Goal: Task Accomplishment & Management: Complete application form

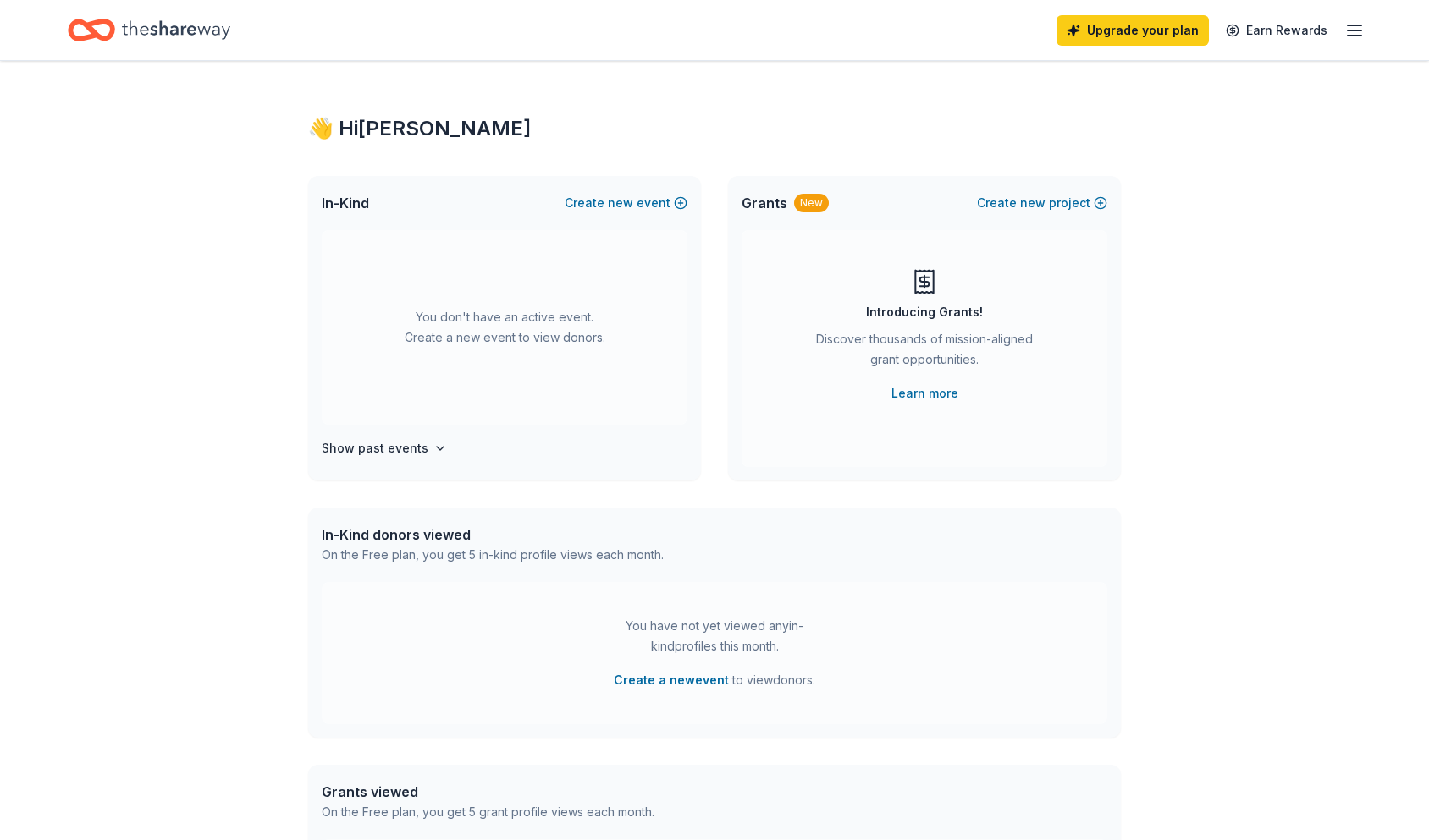
click at [139, 27] on icon "Home" at bounding box center [176, 30] width 109 height 35
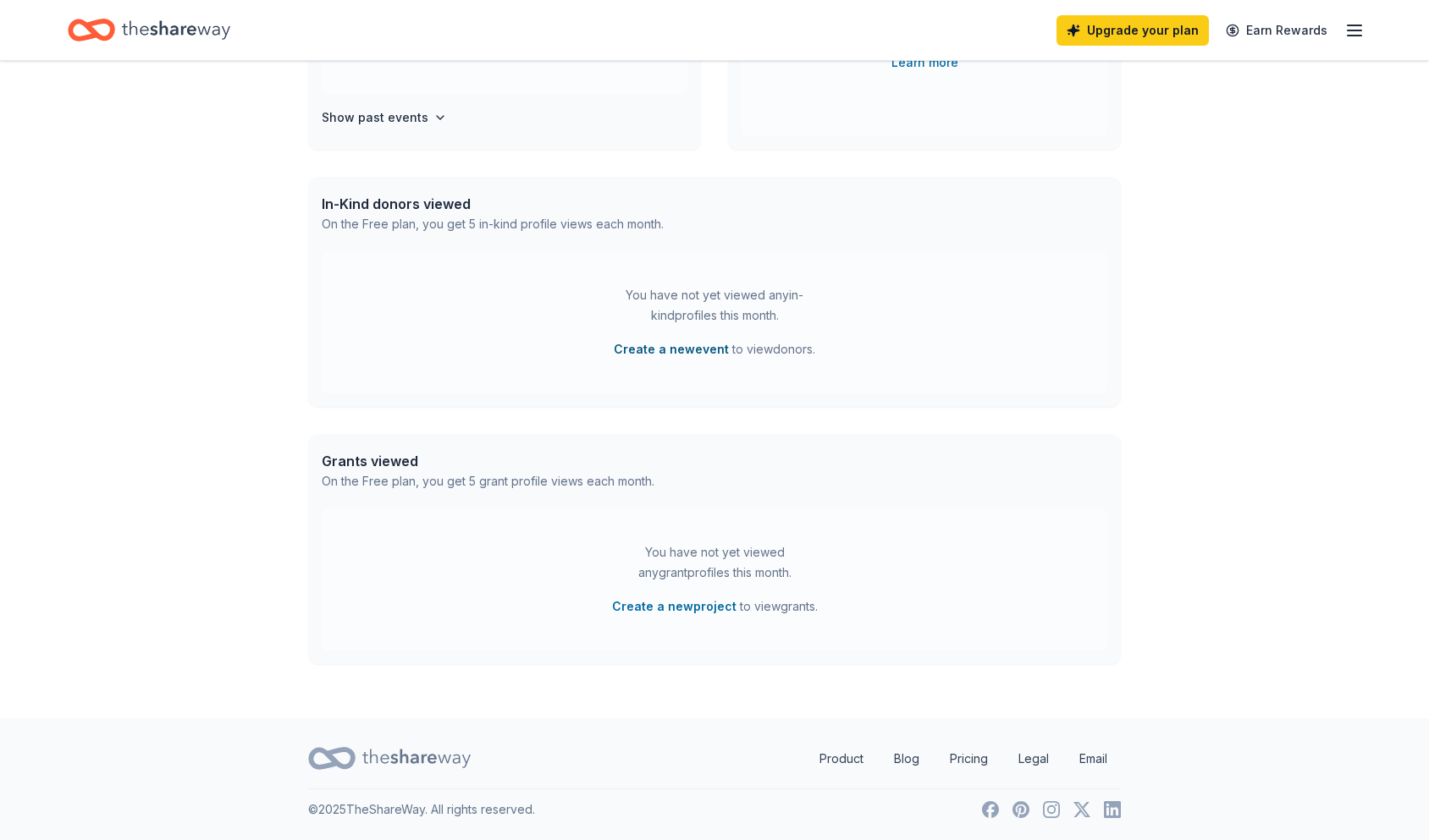
click at [671, 353] on button "Create a new event" at bounding box center [672, 349] width 116 height 21
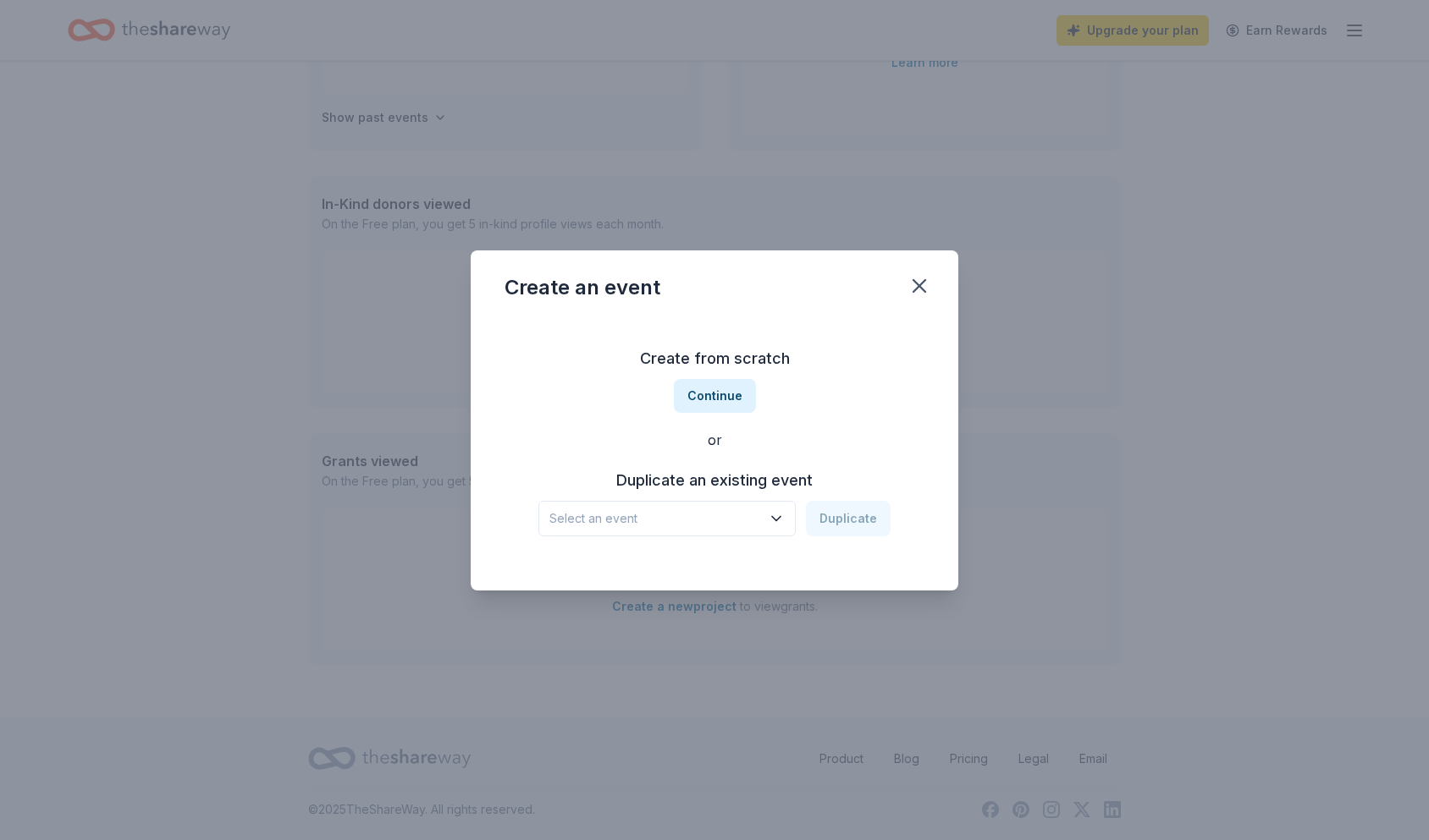
click at [714, 521] on span "Select an event" at bounding box center [655, 518] width 211 height 21
click at [710, 388] on button "Continue" at bounding box center [715, 396] width 82 height 34
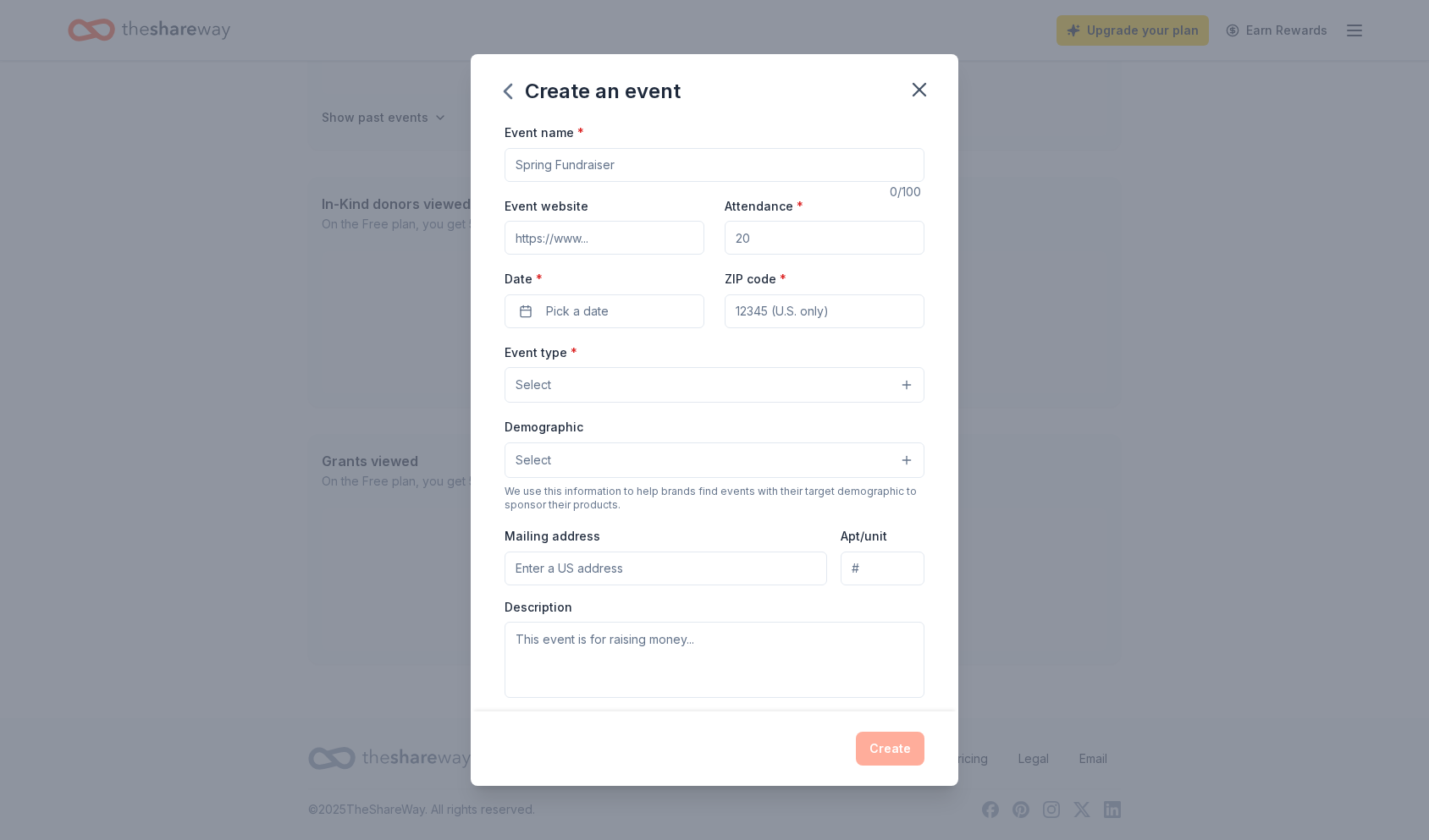
click at [601, 169] on input "Event name *" at bounding box center [714, 165] width 420 height 34
type input "Monopoly"
click at [793, 245] on input "Attendance *" at bounding box center [825, 238] width 199 height 34
type input "200"
click at [667, 319] on button "Pick a date" at bounding box center [604, 311] width 199 height 34
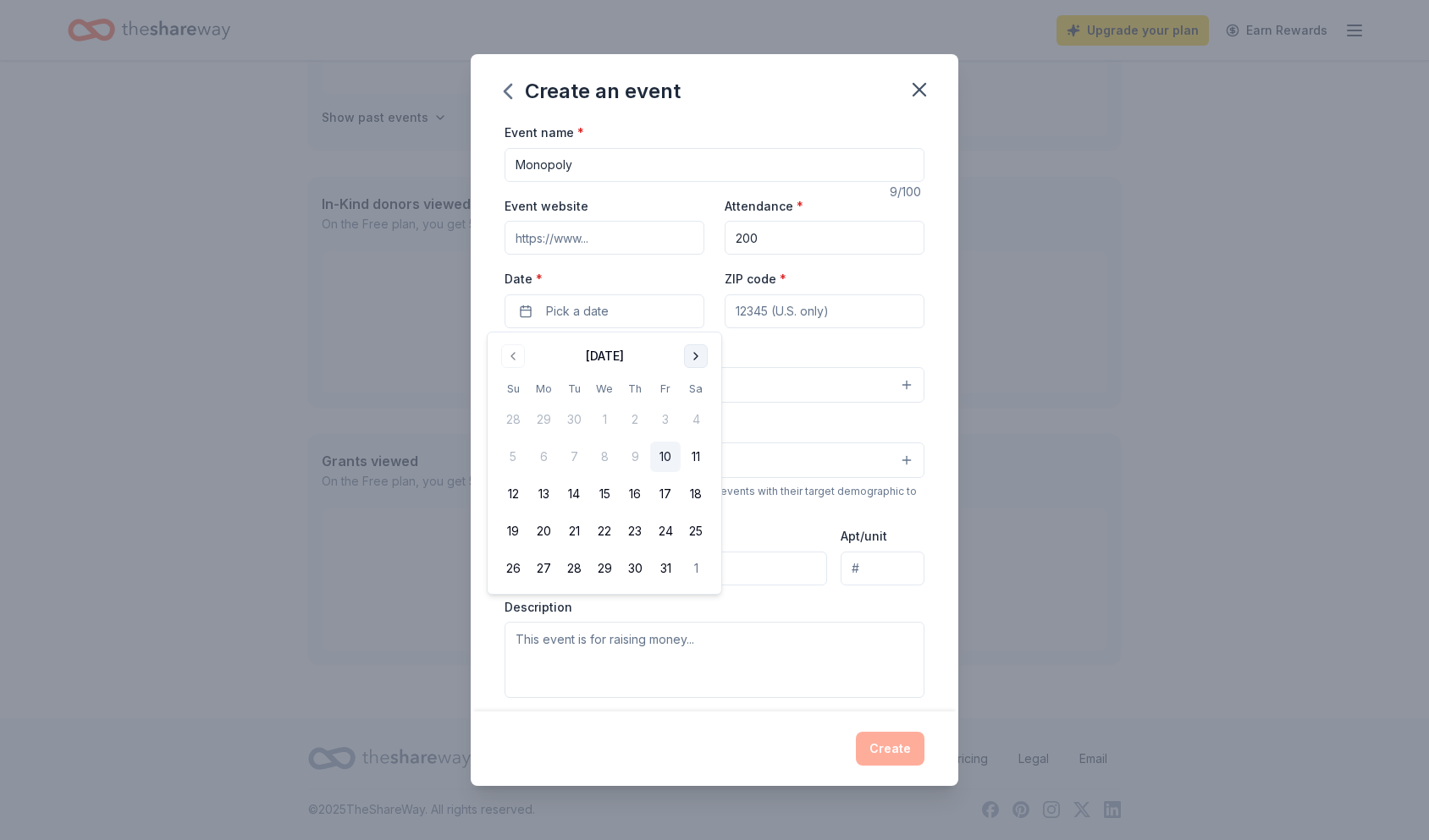
click at [704, 358] on button "Go to next month" at bounding box center [696, 356] width 24 height 24
click at [639, 457] on button "6" at bounding box center [635, 457] width 31 height 31
click at [766, 320] on input "ZIP code *" at bounding box center [825, 311] width 199 height 34
type input "15601"
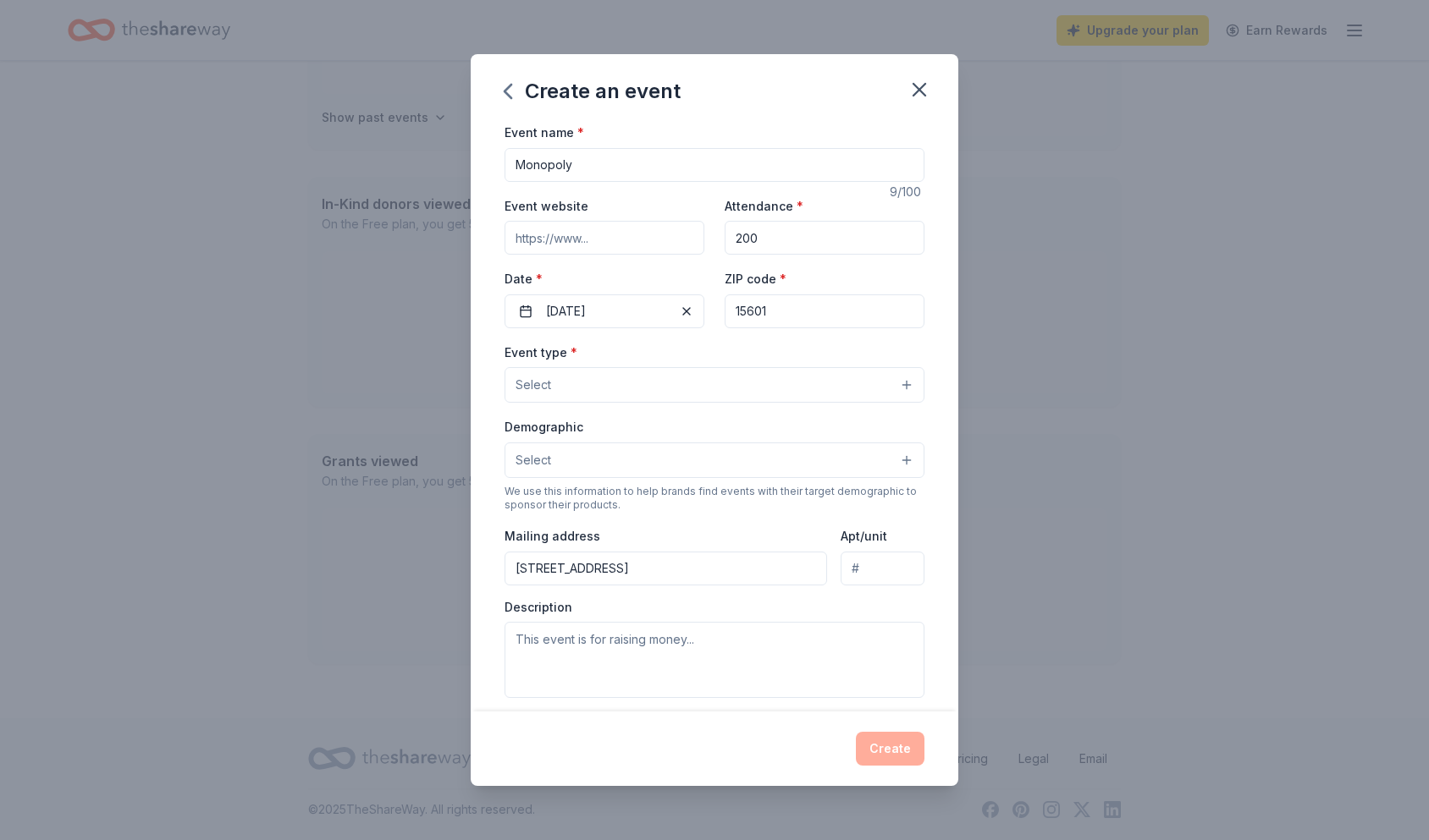
click at [609, 389] on button "Select" at bounding box center [714, 385] width 420 height 36
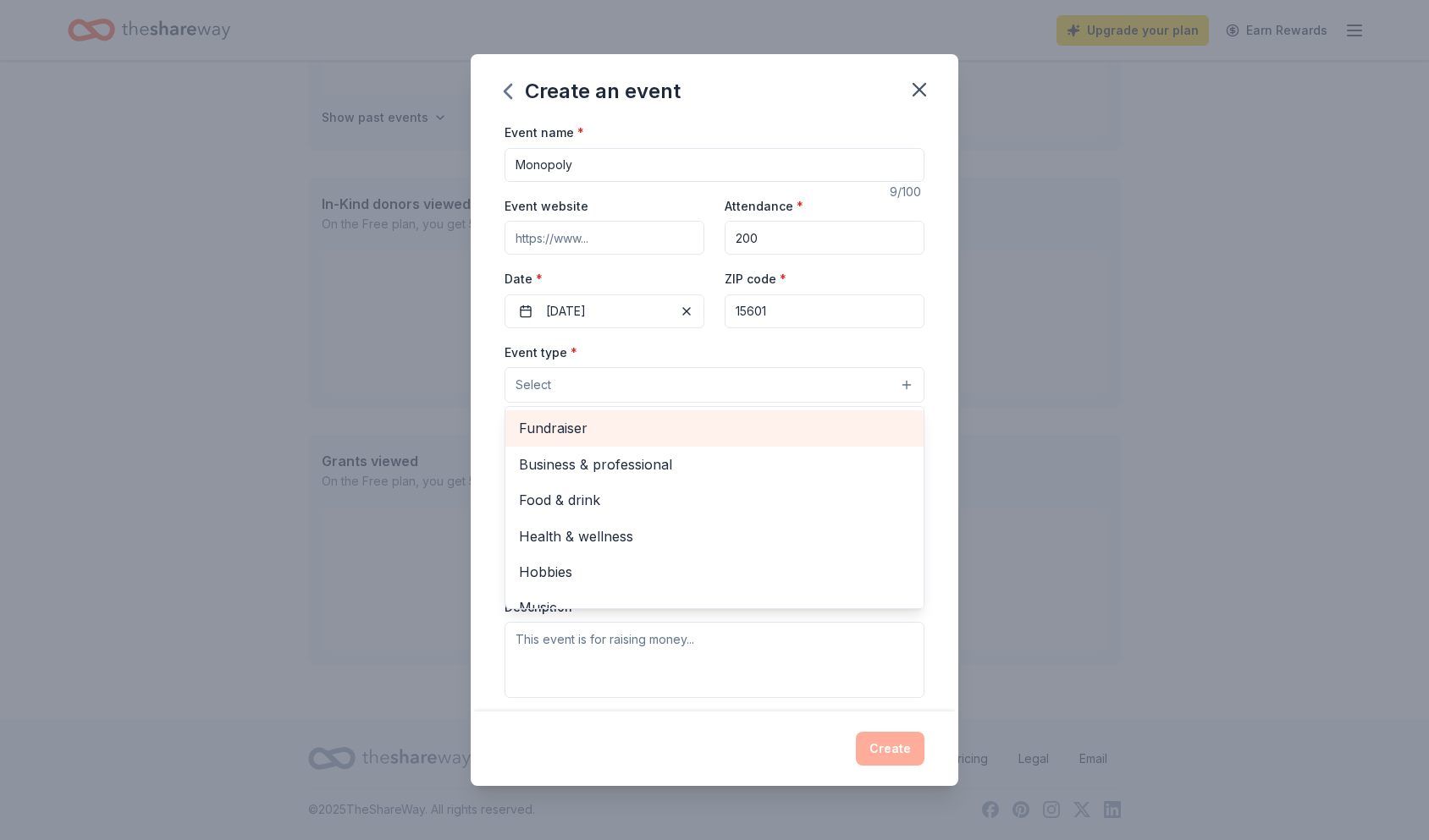
click at [624, 429] on span "Fundraiser" at bounding box center [715, 428] width 391 height 22
click at [785, 444] on div "Business & professional" at bounding box center [715, 430] width 419 height 36
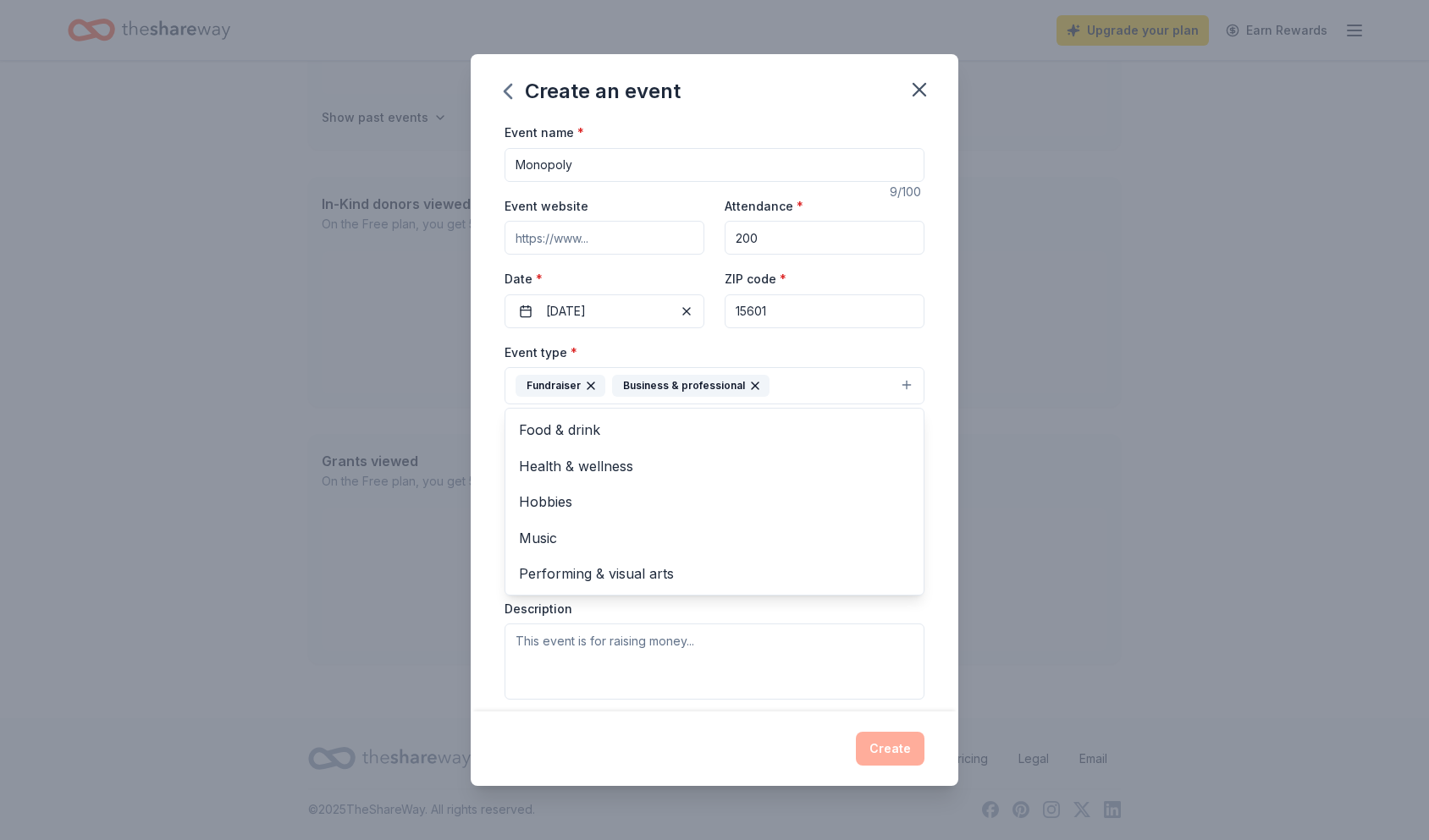
click at [839, 356] on div "Event type * Fundraiser Business & professional Food & drink Health & wellness …" at bounding box center [714, 373] width 420 height 63
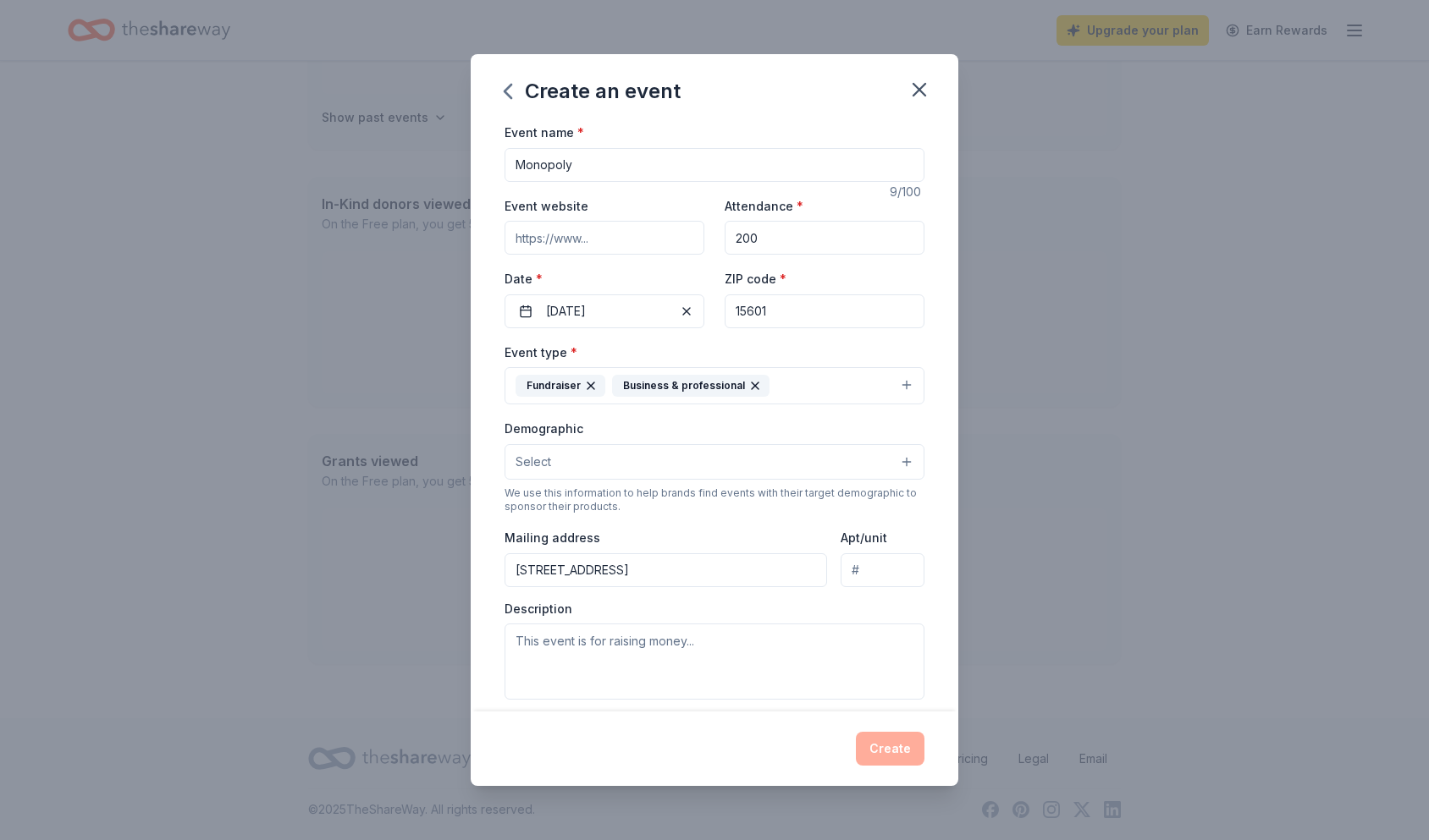
click at [746, 462] on button "Select" at bounding box center [714, 462] width 420 height 36
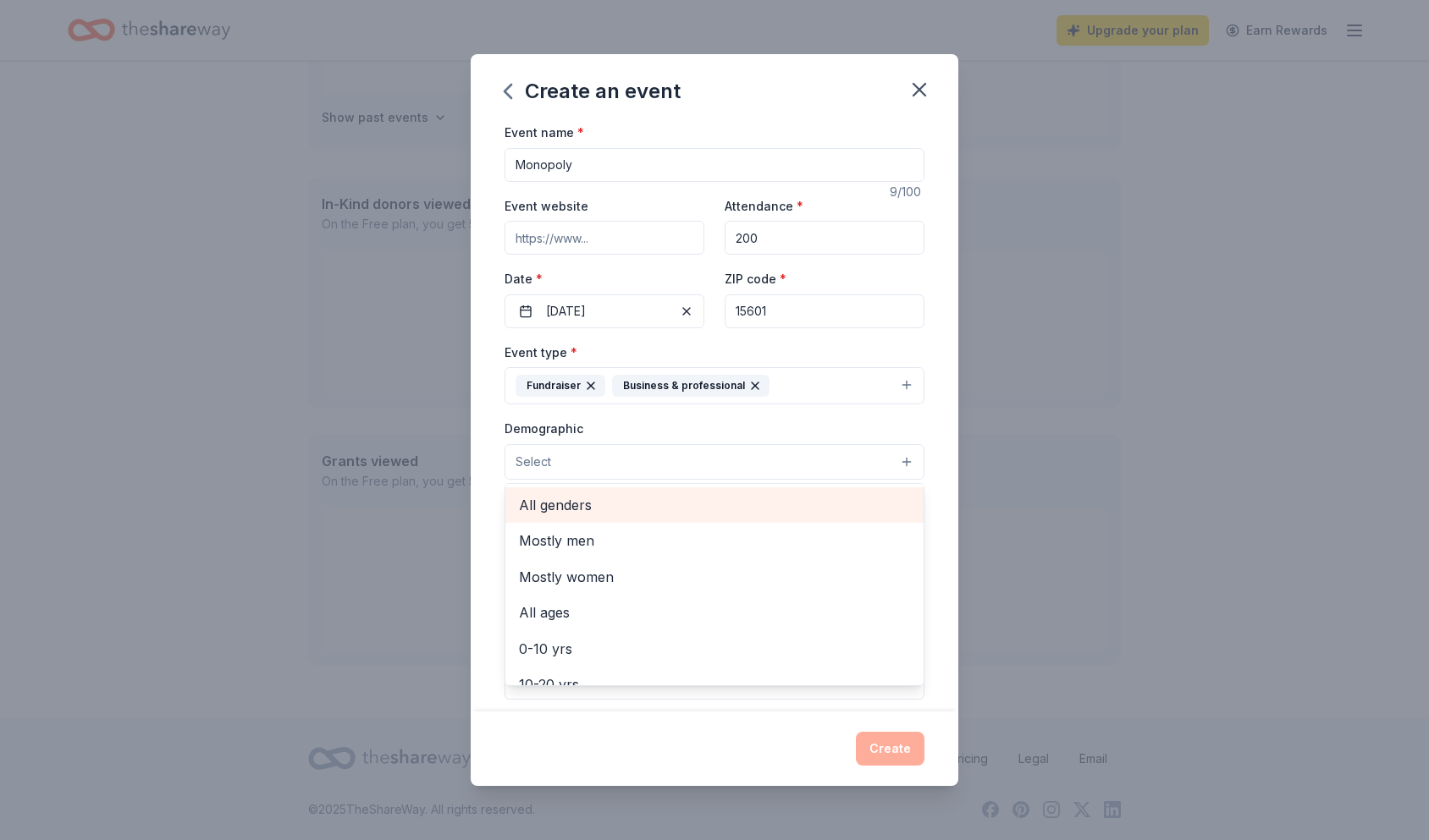
click at [562, 503] on span "All genders" at bounding box center [715, 505] width 391 height 22
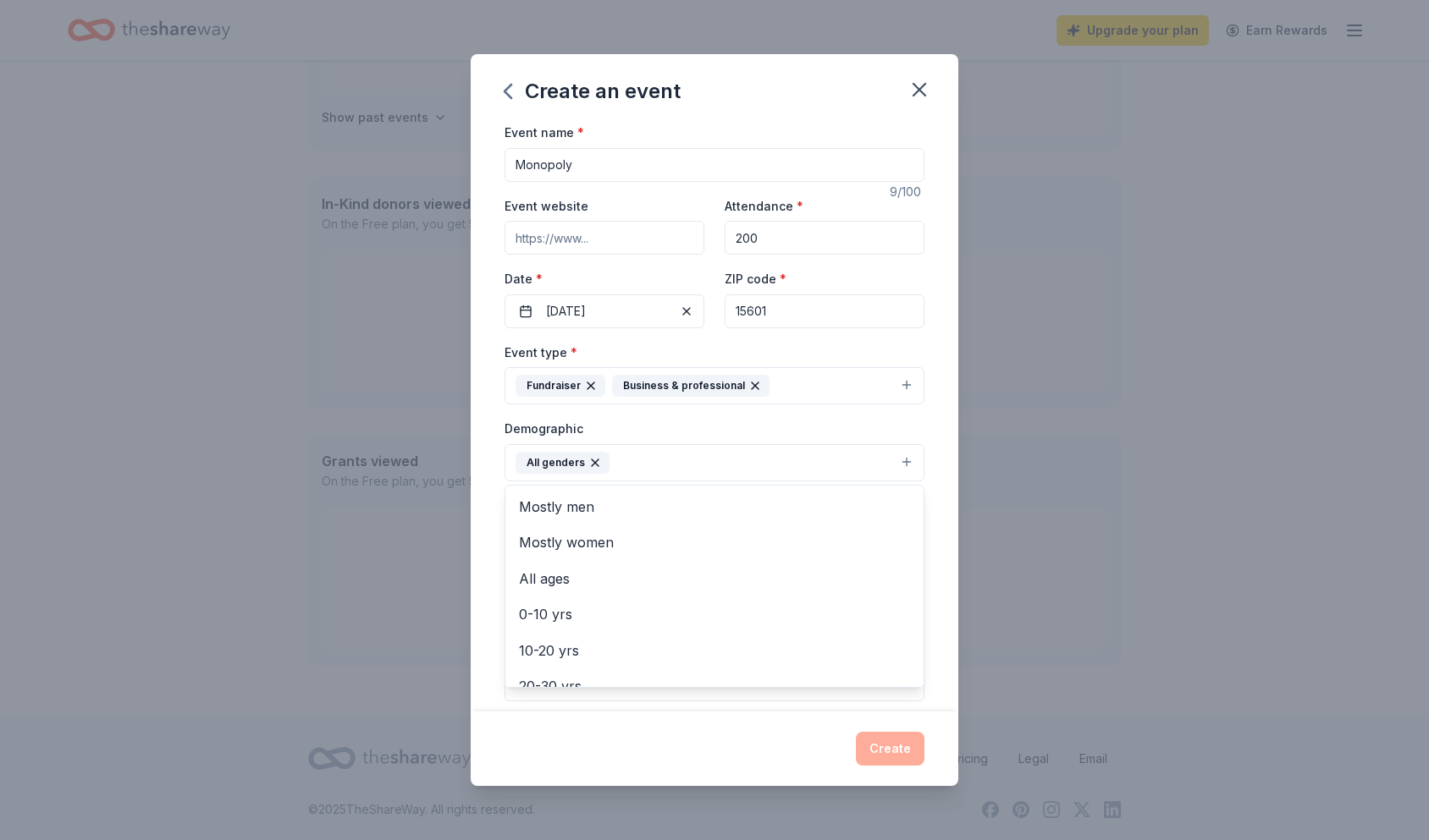
click at [746, 414] on div "Event type * Fundraiser Business & professional Demographic All genders Mostly …" at bounding box center [714, 521] width 420 height 359
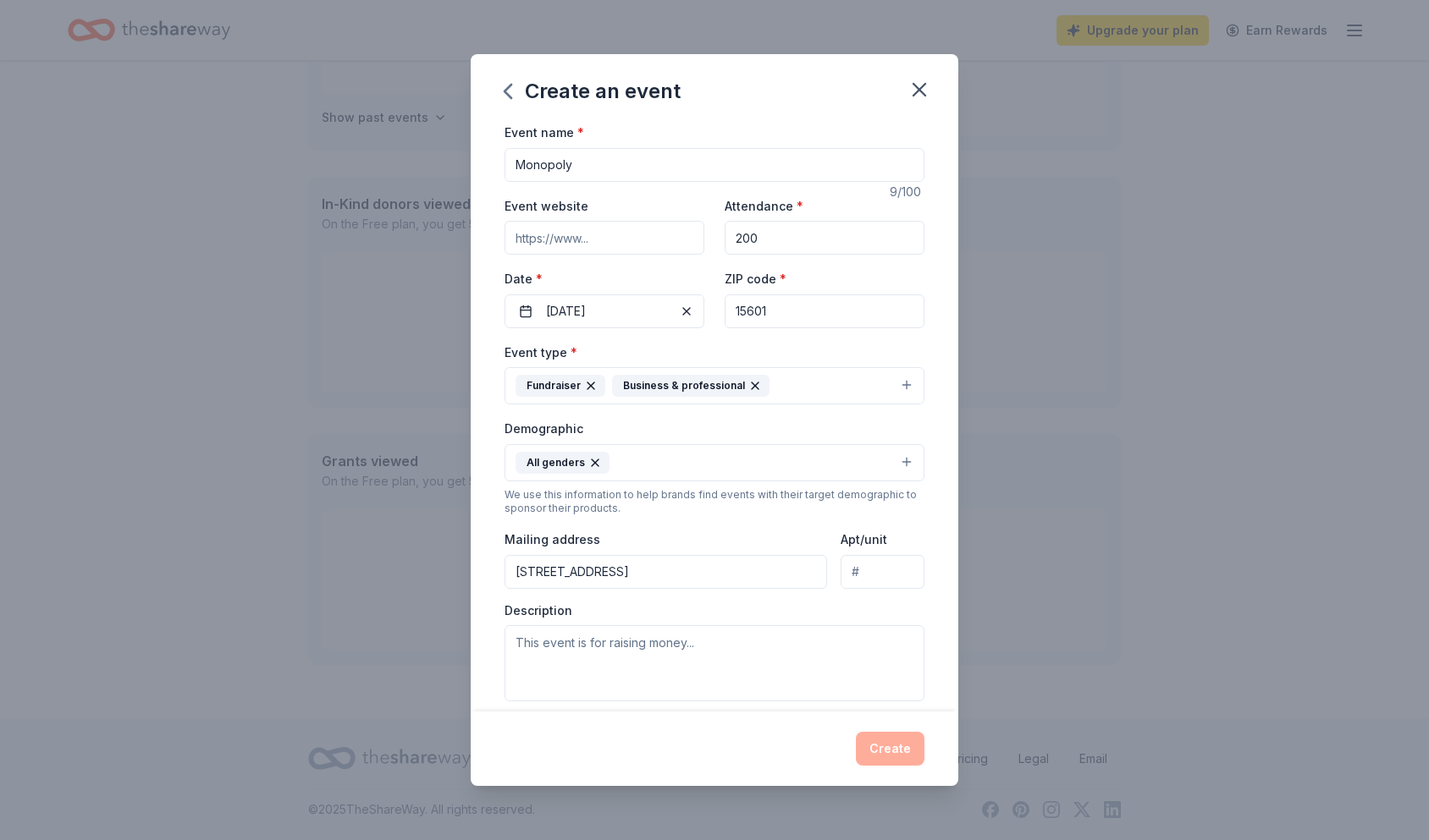
click at [637, 577] on input "[STREET_ADDRESS]" at bounding box center [666, 572] width 323 height 34
type input "[STREET_ADDRESS][PERSON_NAME]"
click at [573, 229] on input "Event website" at bounding box center [604, 238] width 199 height 34
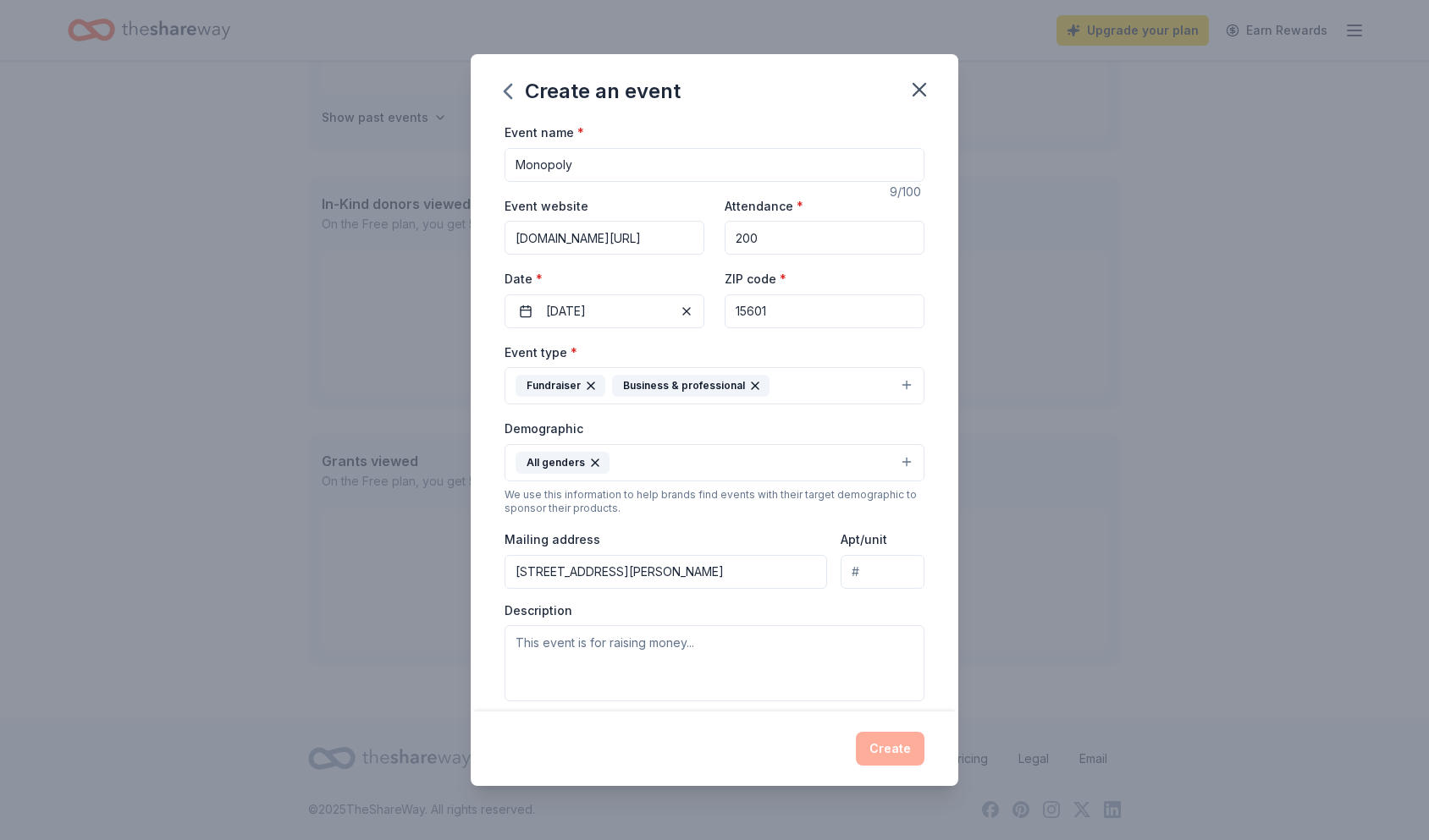
scroll to position [0, 29]
type input "[DOMAIN_NAME][URL]"
click at [679, 651] on textarea at bounding box center [714, 663] width 420 height 76
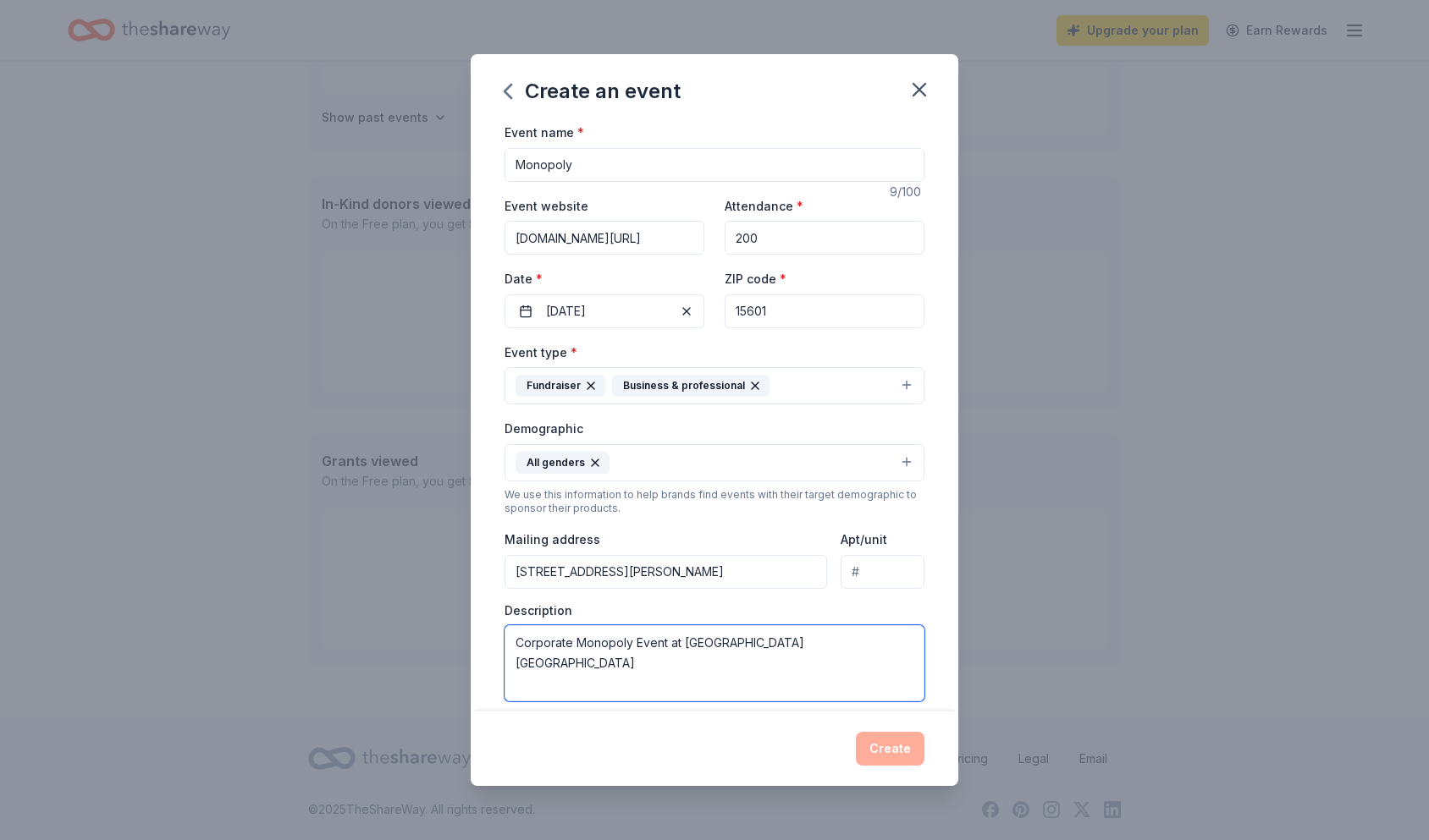
type textarea "Corporate Monopoly Event at [GEOGRAPHIC_DATA] [GEOGRAPHIC_DATA]"
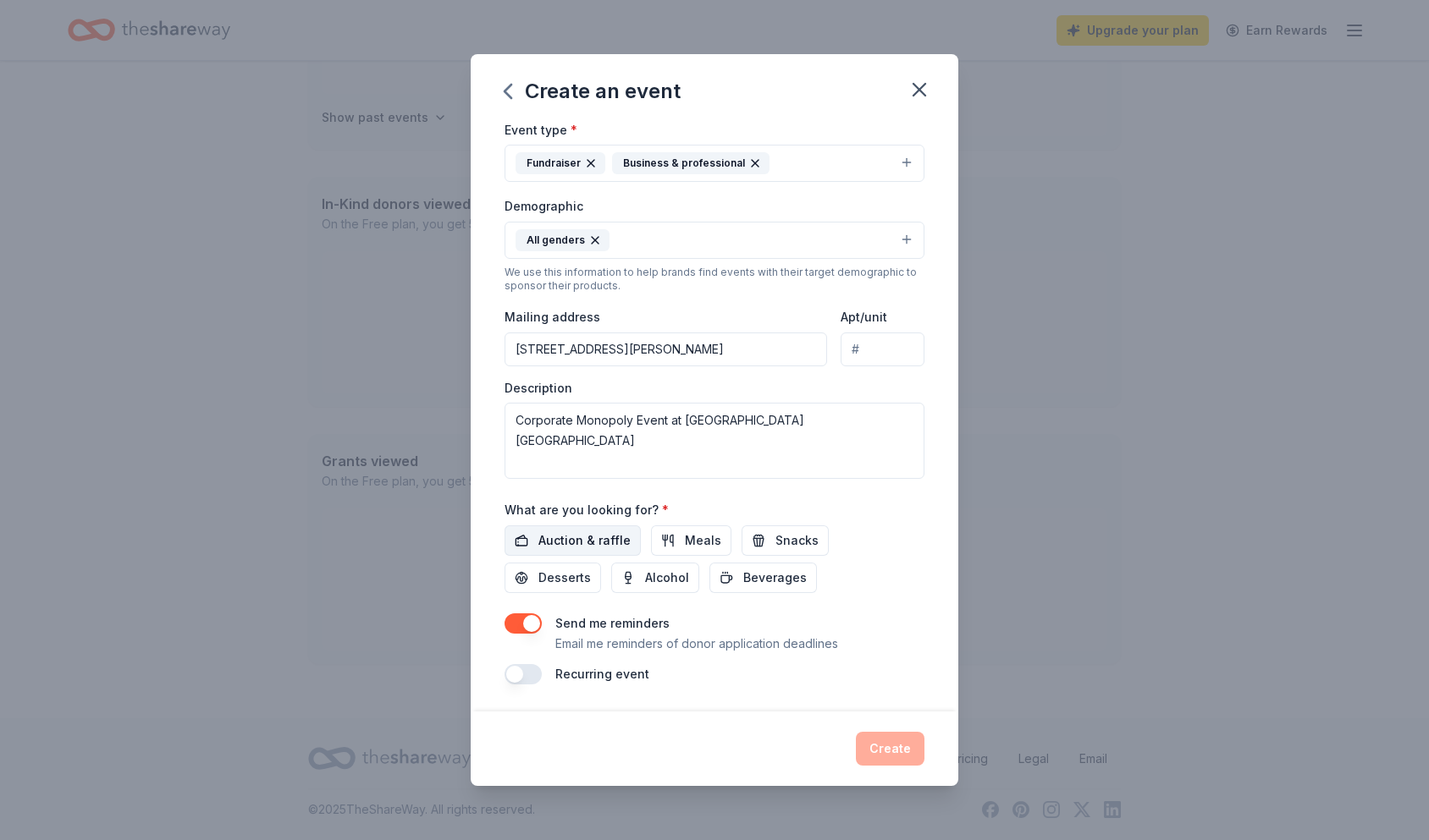
click at [553, 536] on span "Auction & raffle" at bounding box center [584, 541] width 92 height 21
click at [645, 579] on span "Alcohol" at bounding box center [667, 577] width 44 height 21
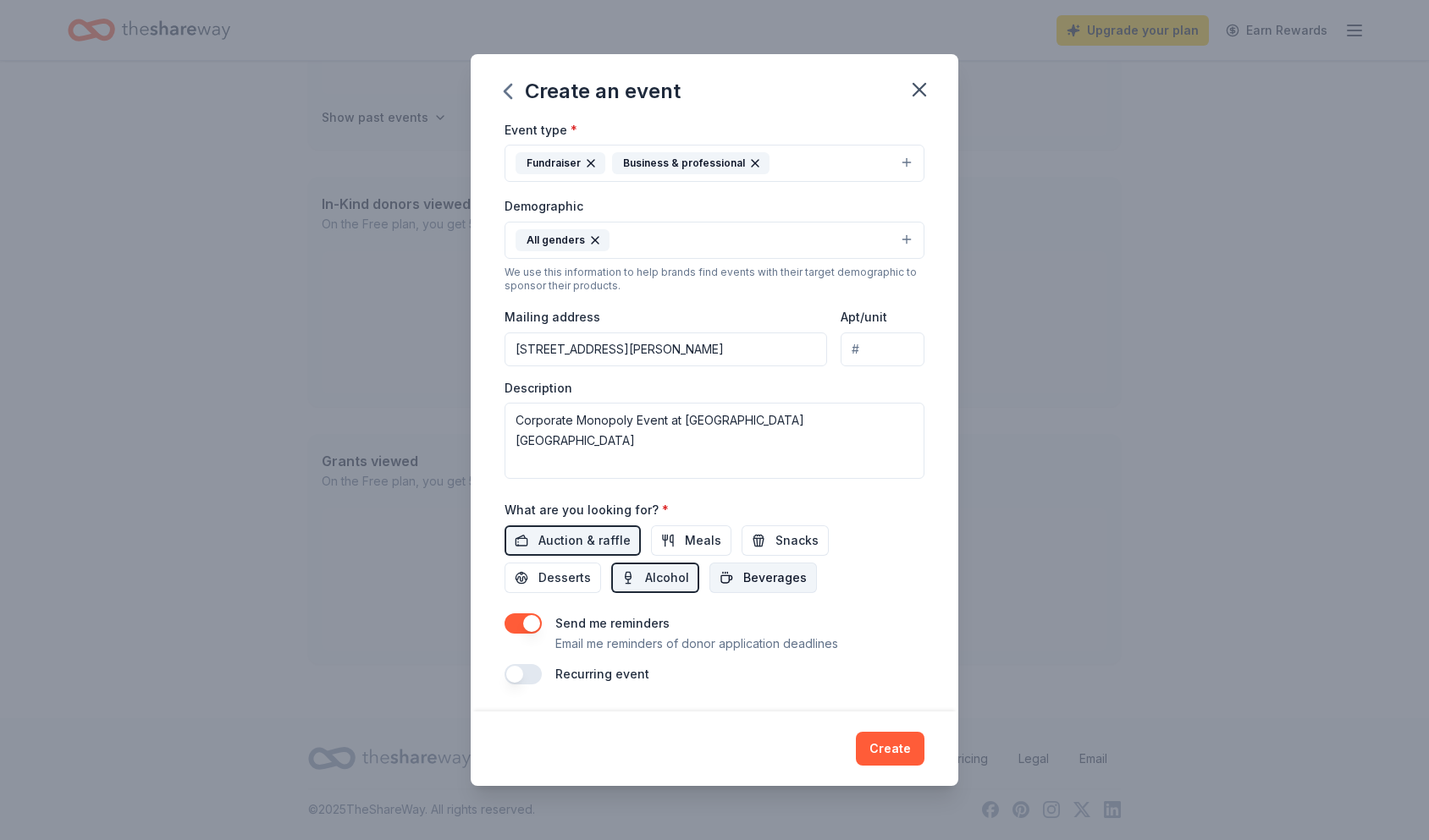
click at [710, 588] on button "Beverages" at bounding box center [763, 577] width 108 height 31
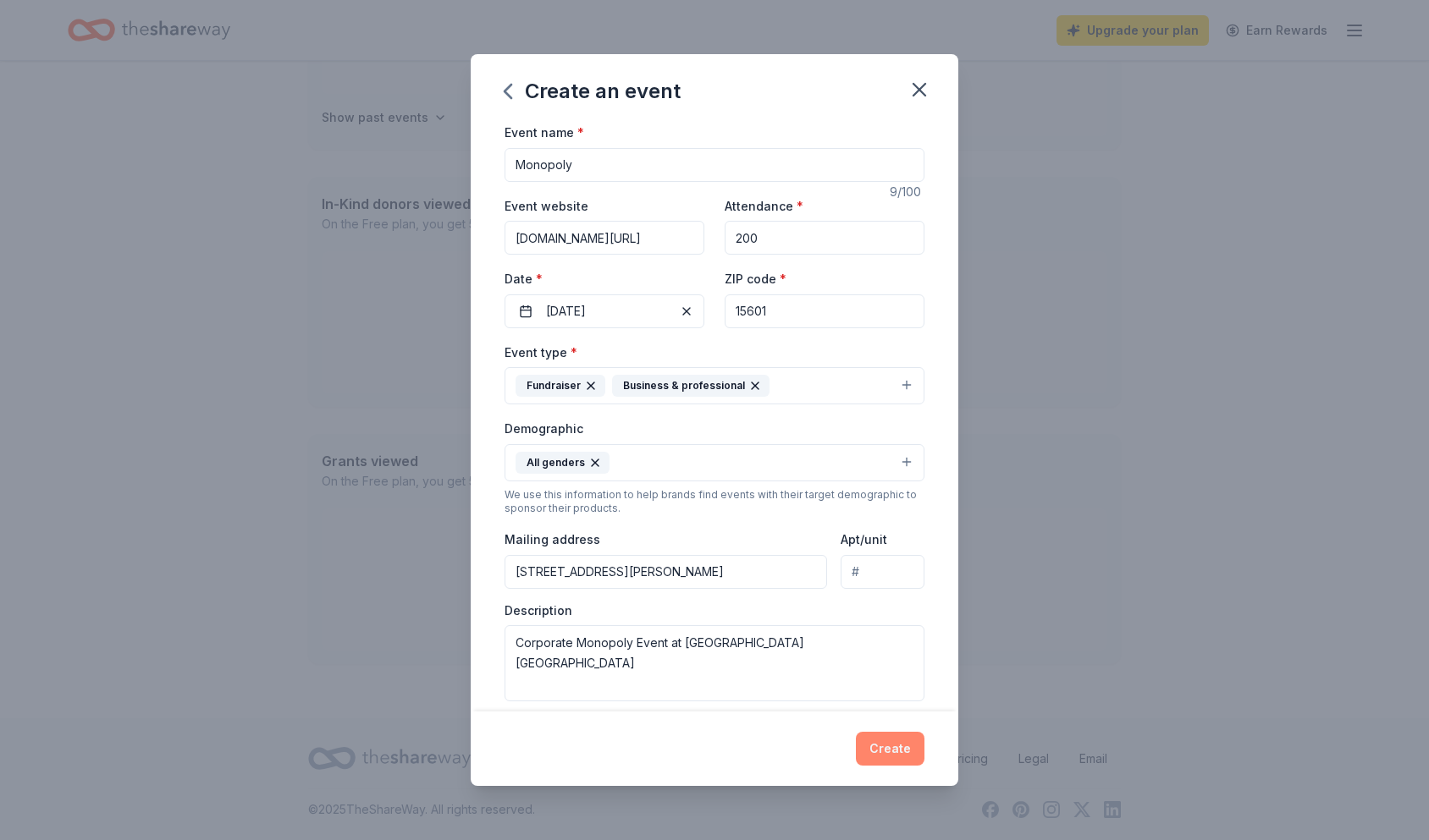
click at [887, 756] on button "Create" at bounding box center [890, 749] width 68 height 34
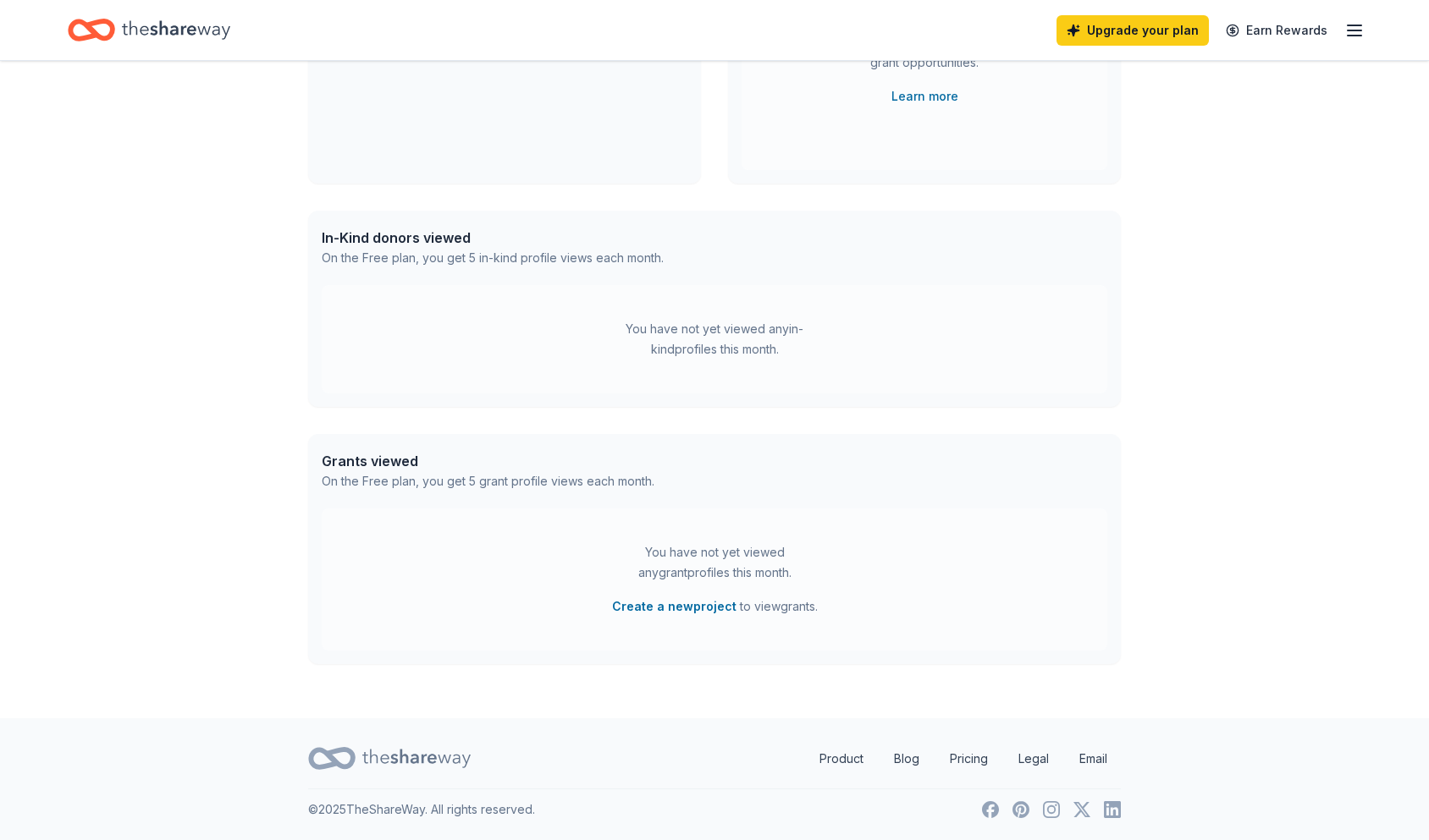
scroll to position [200, 0]
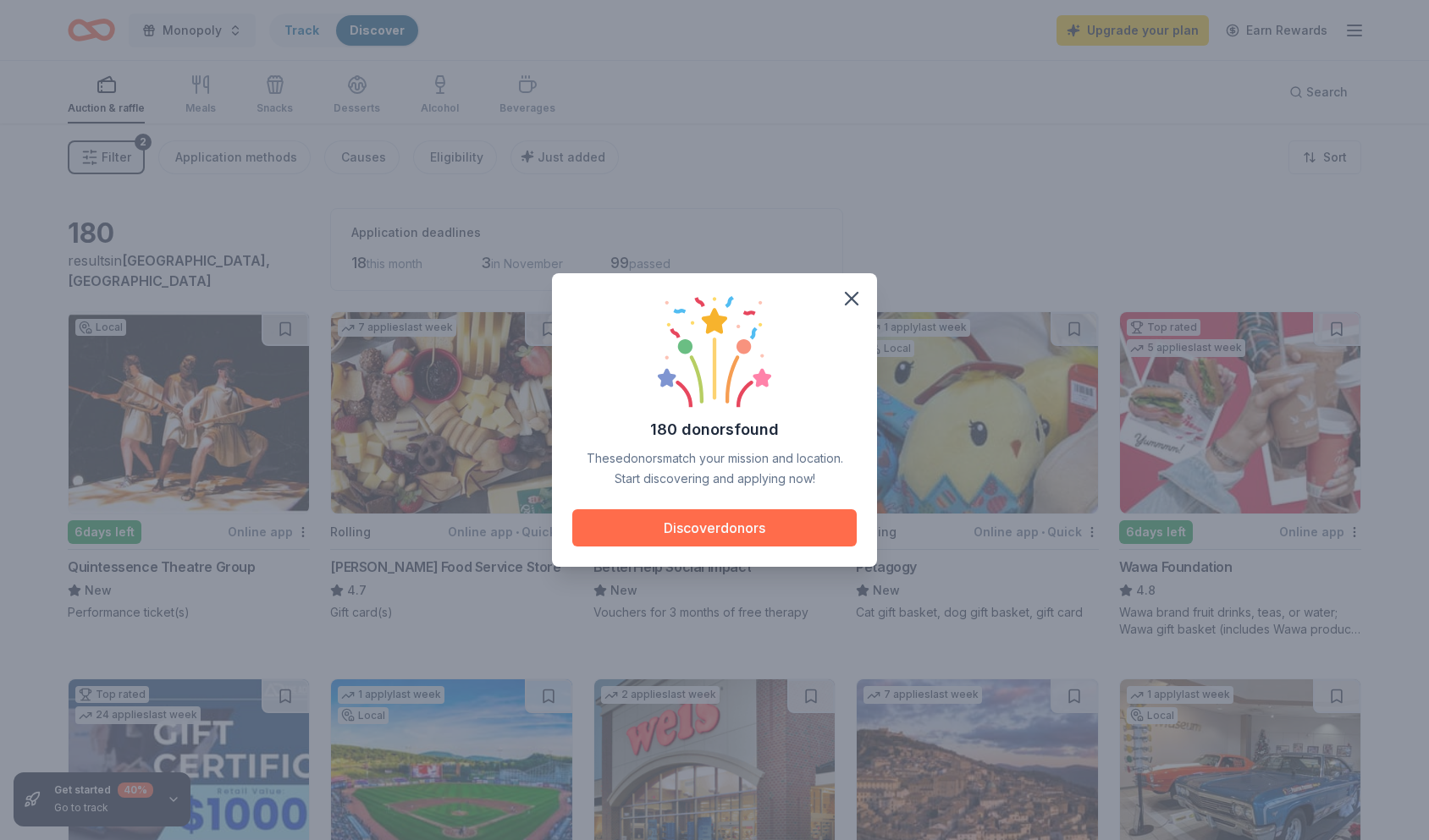
click at [802, 520] on button "Discover donors" at bounding box center [715, 528] width 284 height 38
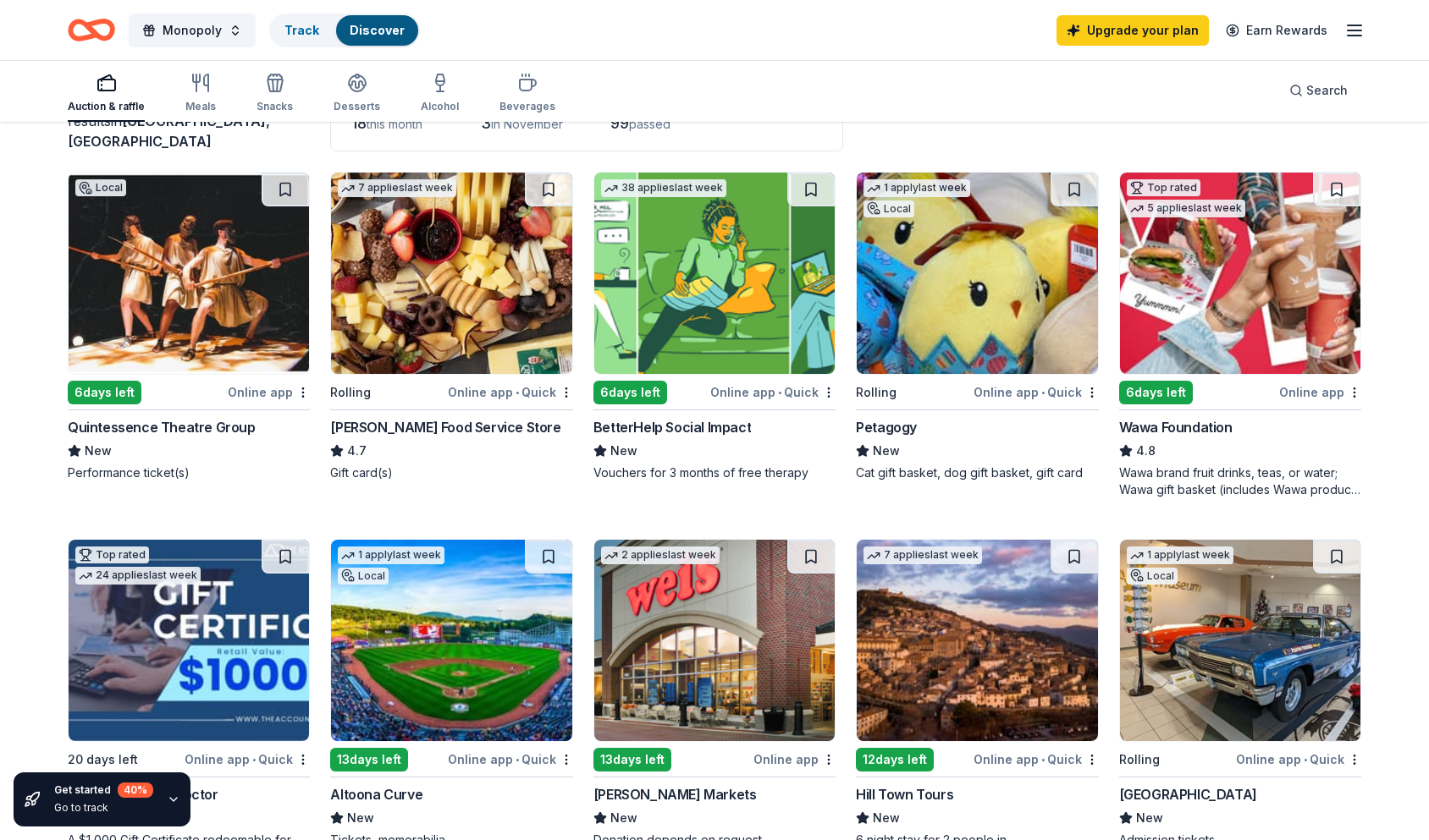
scroll to position [127, 0]
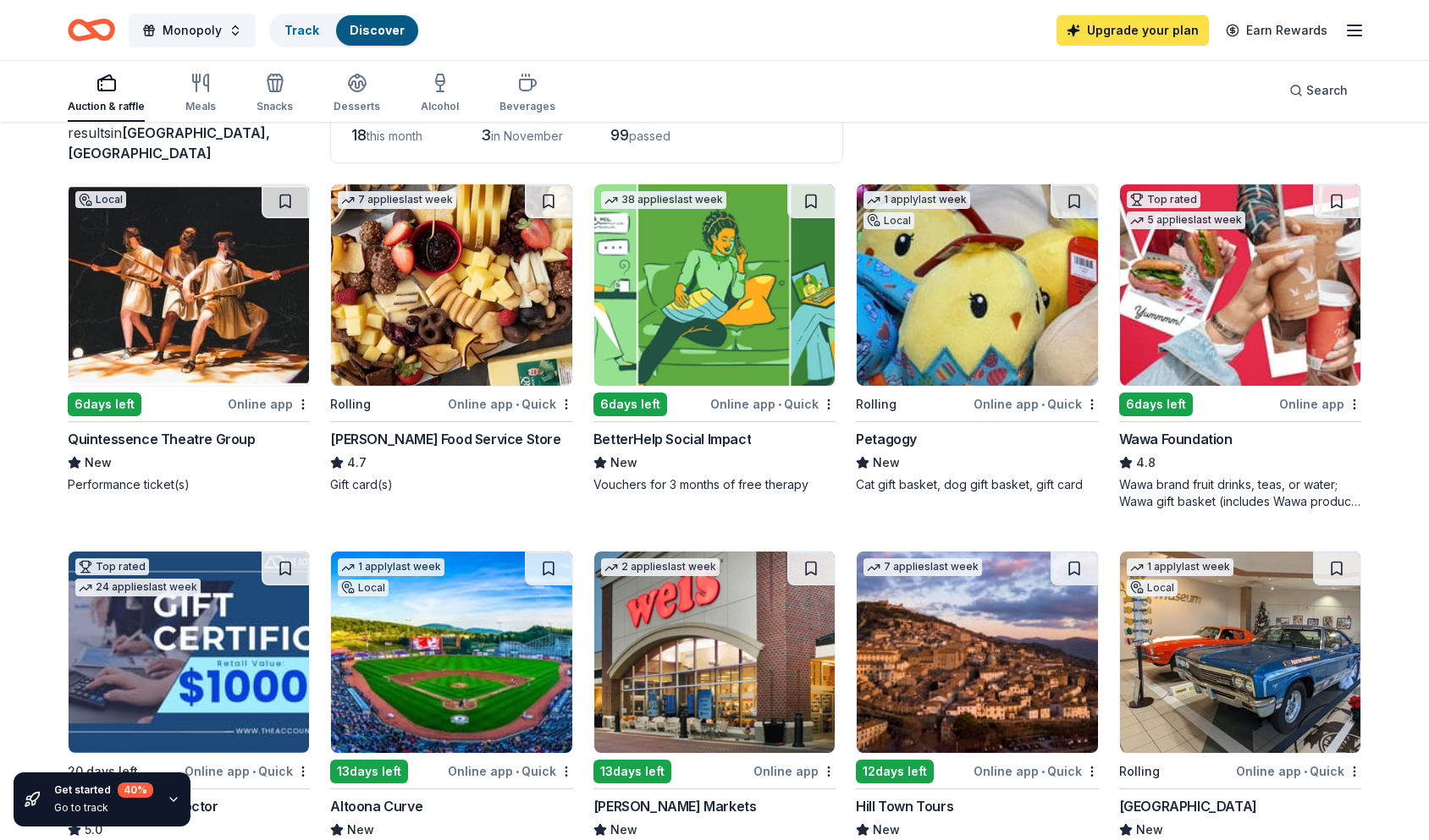
click at [1137, 27] on link "Upgrade your plan" at bounding box center [1133, 30] width 152 height 31
